Goal: Task Accomplishment & Management: Manage account settings

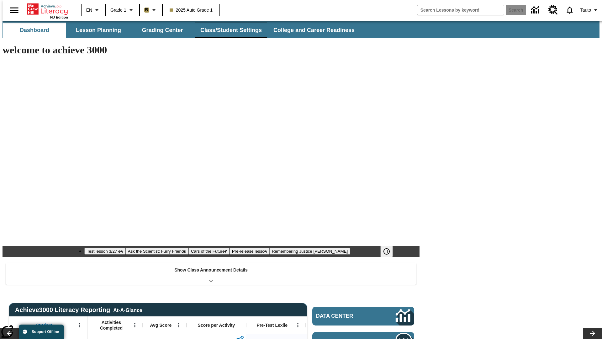
click at [228, 30] on button "Class/Student Settings" at bounding box center [231, 30] width 72 height 15
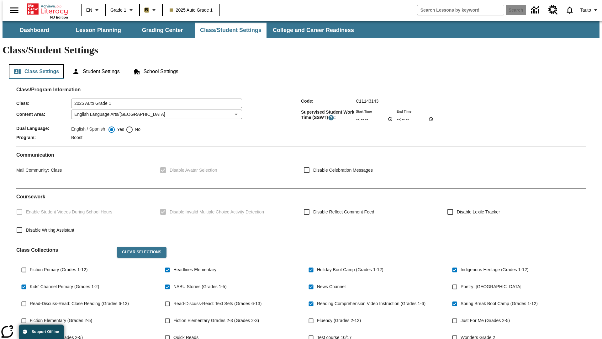
click at [34, 64] on button "Class Settings" at bounding box center [36, 71] width 55 height 15
click at [57, 266] on span "Fiction Primary (Grades 1-12)" at bounding box center [59, 269] width 58 height 7
click at [30, 264] on input "Fiction Primary (Grades 1-12)" at bounding box center [24, 270] width 12 height 12
checkbox input "true"
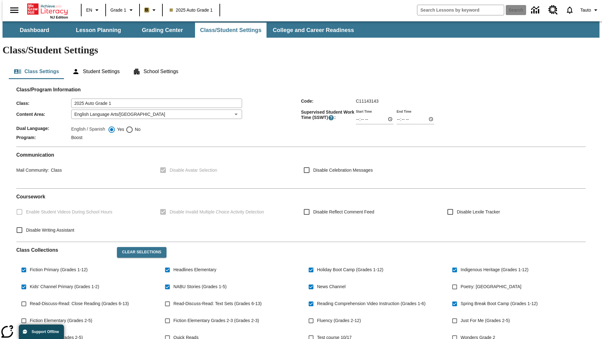
scroll to position [92, 0]
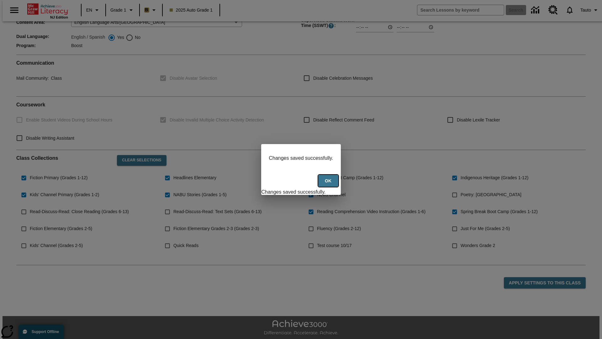
click at [329, 184] on button "Ok" at bounding box center [328, 181] width 20 height 12
